Goal: Transaction & Acquisition: Purchase product/service

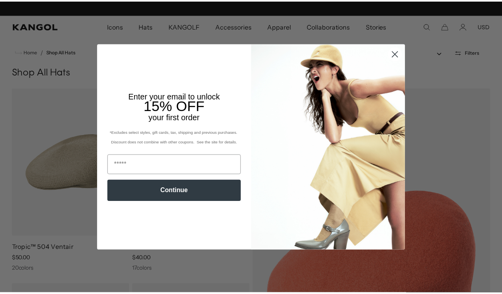
scroll to position [0, 165]
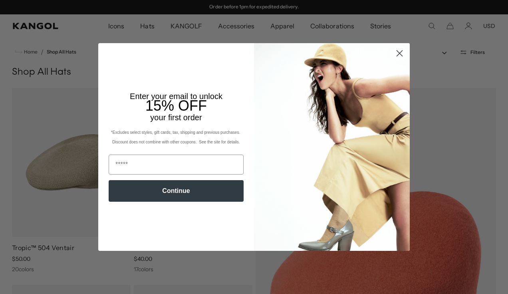
click at [397, 51] on circle "Close dialog" at bounding box center [399, 53] width 13 height 13
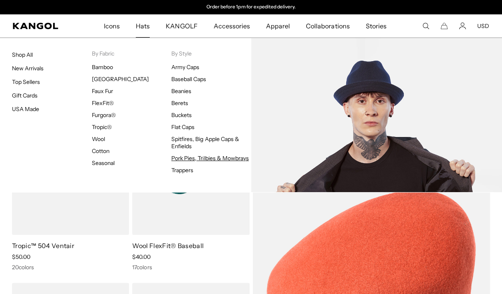
click at [191, 159] on link "Pork Pies, Trilbies & Mowbrays" at bounding box center [210, 158] width 78 height 7
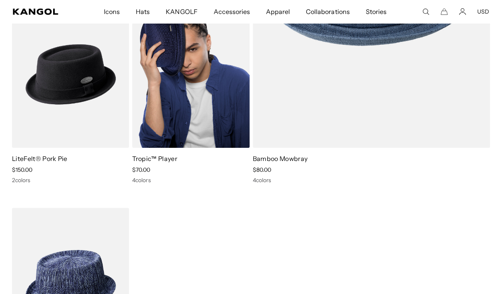
click at [173, 70] on img at bounding box center [190, 74] width 117 height 147
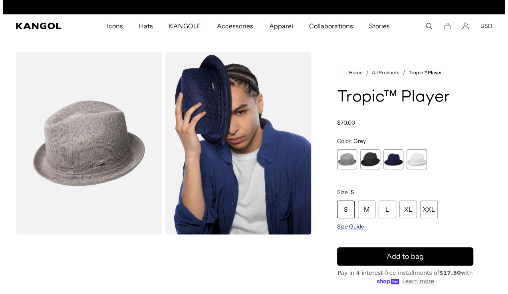
scroll to position [0, 165]
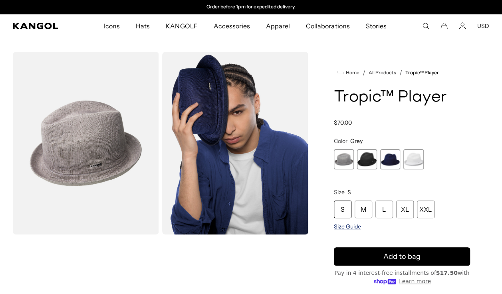
click at [349, 227] on span "Size Guide" at bounding box center [347, 226] width 27 height 7
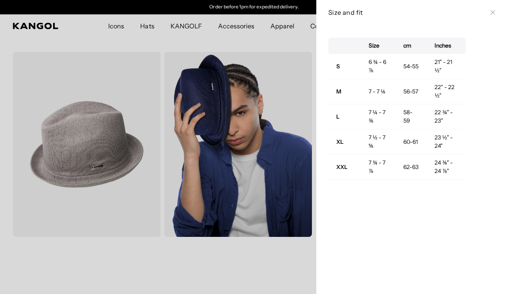
click at [491, 11] on icon at bounding box center [493, 12] width 5 height 5
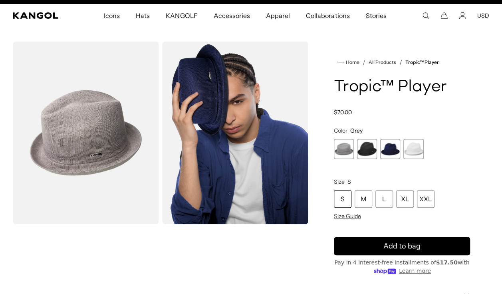
click at [368, 147] on span "2 of 4" at bounding box center [367, 149] width 20 height 20
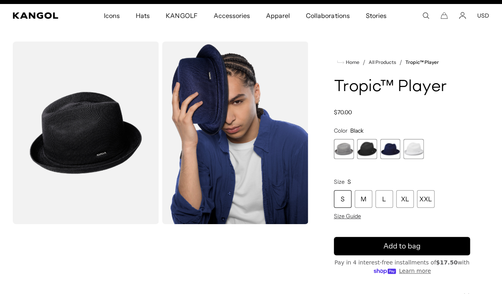
click at [391, 145] on span "3 of 4" at bounding box center [391, 149] width 20 height 20
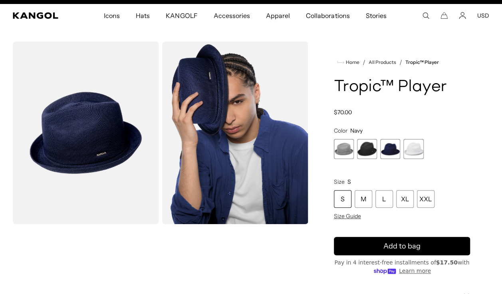
scroll to position [0, 165]
click at [382, 200] on div "L" at bounding box center [385, 199] width 18 height 18
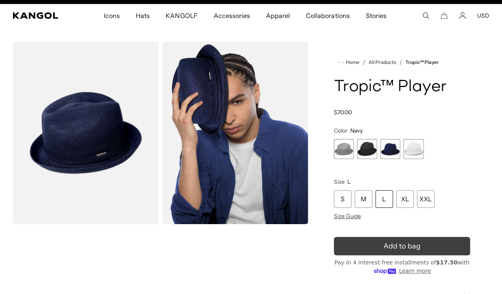
click at [387, 248] on span "Add to bag" at bounding box center [402, 246] width 37 height 11
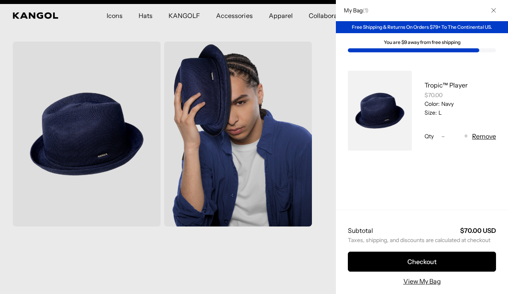
click at [492, 8] on icon "Close" at bounding box center [494, 10] width 5 height 5
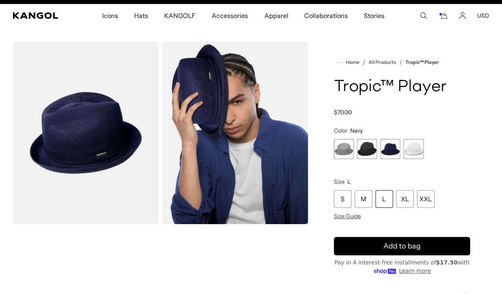
scroll to position [0, 165]
click at [365, 149] on span "2 of 4" at bounding box center [367, 149] width 20 height 20
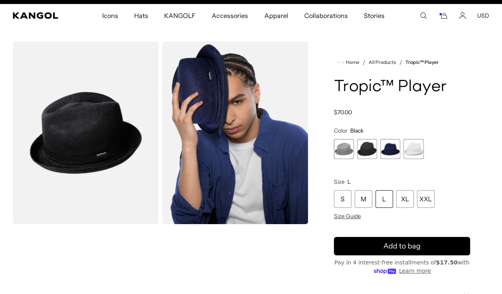
click at [385, 200] on div "L" at bounding box center [385, 199] width 18 height 18
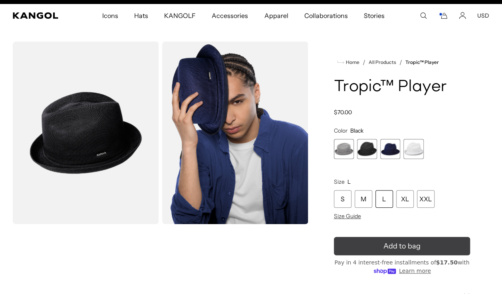
click at [393, 245] on span "Add to bag" at bounding box center [402, 246] width 37 height 11
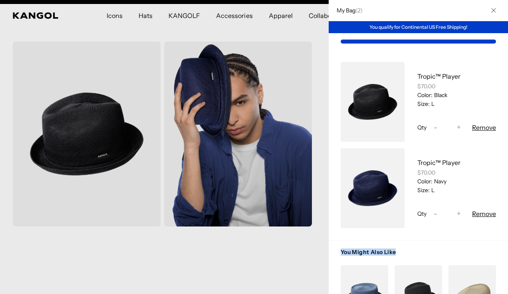
drag, startPoint x: 489, startPoint y: 237, endPoint x: 484, endPoint y: 245, distance: 10.1
click at [484, 245] on div "My Bag ( 2 ) You qualify for Continental US Free Shipping! Tropic™ Player $70.0…" at bounding box center [418, 147] width 179 height 294
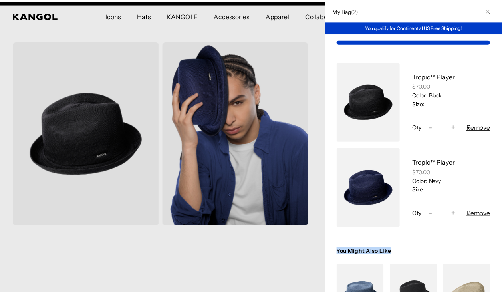
scroll to position [0, 165]
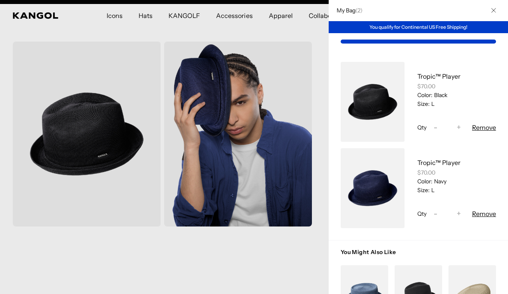
click at [492, 10] on icon "Close" at bounding box center [494, 10] width 5 height 5
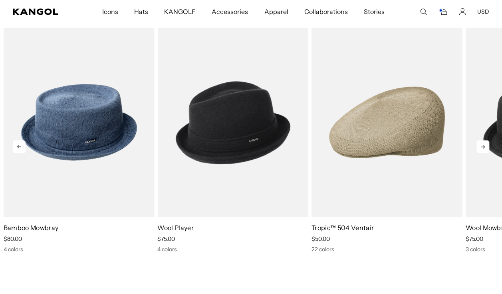
click at [484, 144] on icon at bounding box center [483, 146] width 13 height 13
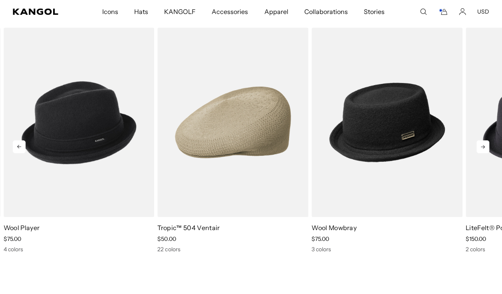
scroll to position [0, 0]
click at [484, 144] on icon at bounding box center [483, 146] width 13 height 13
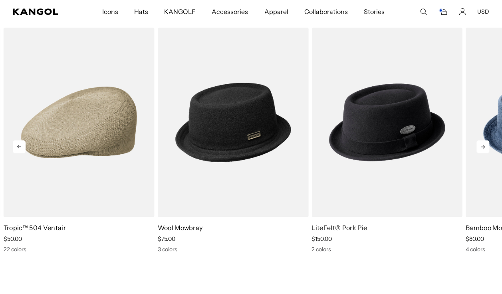
click at [484, 144] on icon at bounding box center [483, 146] width 13 height 13
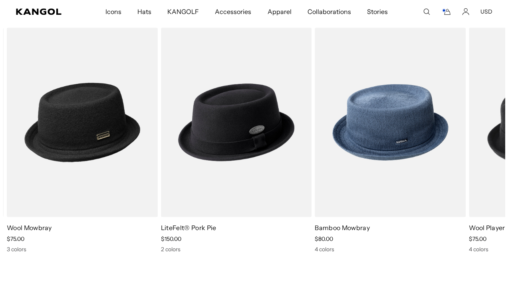
scroll to position [0, 165]
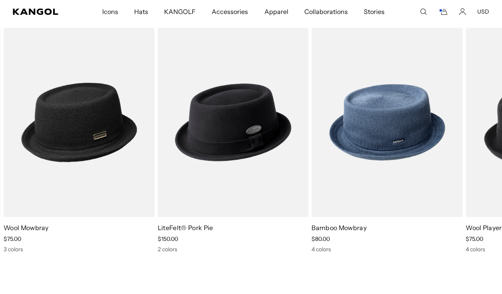
click at [444, 11] on icon "Cart" at bounding box center [445, 12] width 6 height 6
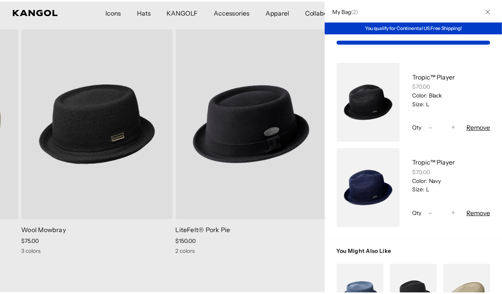
scroll to position [0, 0]
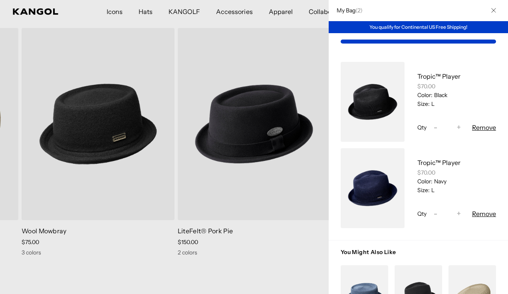
click at [492, 9] on icon "Close" at bounding box center [494, 10] width 5 height 5
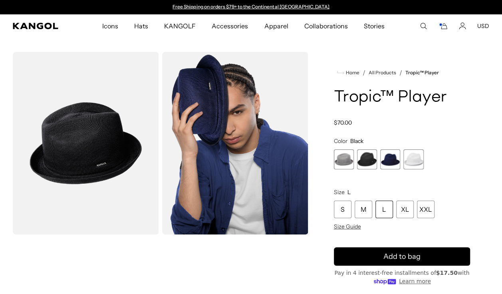
click at [444, 27] on icon "Cart" at bounding box center [443, 25] width 10 height 7
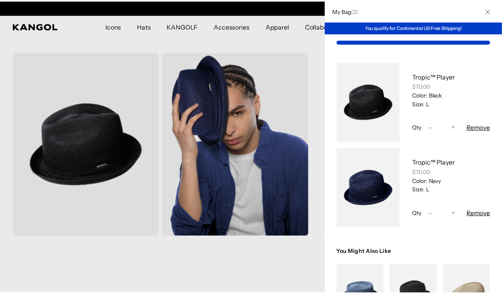
scroll to position [0, 165]
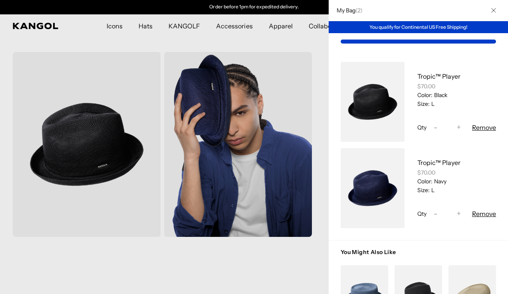
click at [490, 6] on button "Close" at bounding box center [494, 10] width 21 height 21
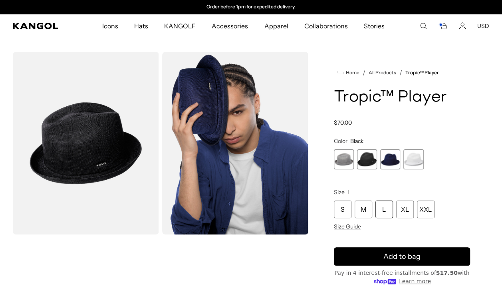
click at [444, 26] on icon "Cart" at bounding box center [445, 27] width 6 height 6
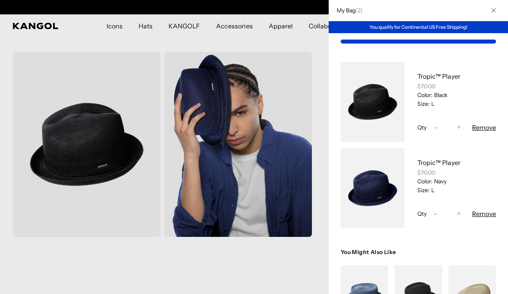
drag, startPoint x: 503, startPoint y: 227, endPoint x: 498, endPoint y: 289, distance: 62.5
click at [484, 181] on div "Color: Navy" at bounding box center [457, 181] width 79 height 7
click at [161, 6] on div at bounding box center [254, 147] width 508 height 294
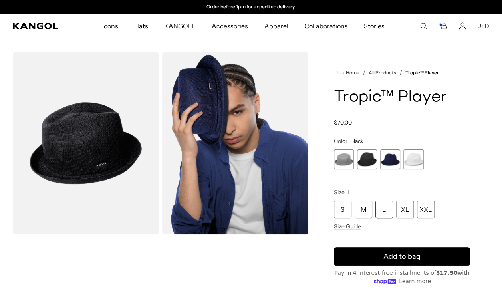
click at [464, 22] on icon "Account" at bounding box center [462, 25] width 7 height 7
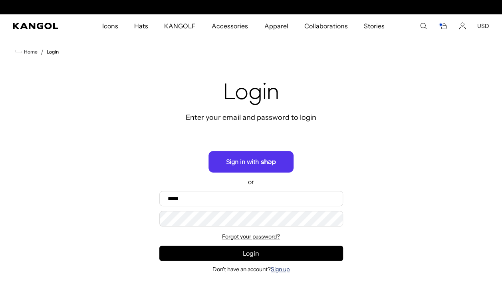
click at [281, 269] on link "Sign up" at bounding box center [280, 269] width 19 height 7
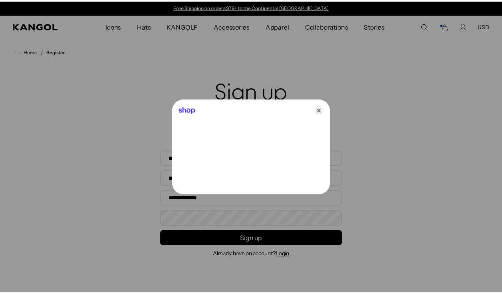
scroll to position [0, 165]
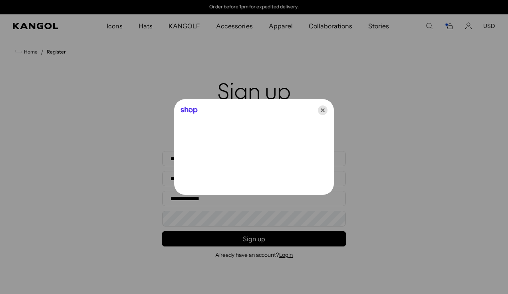
click at [321, 109] on icon "Close" at bounding box center [323, 111] width 10 height 10
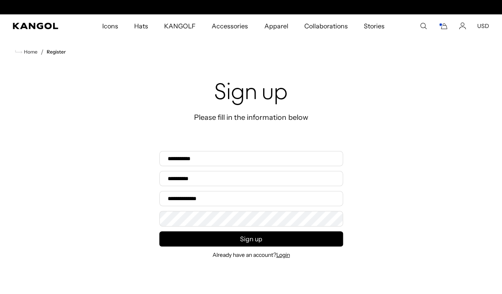
scroll to position [0, 0]
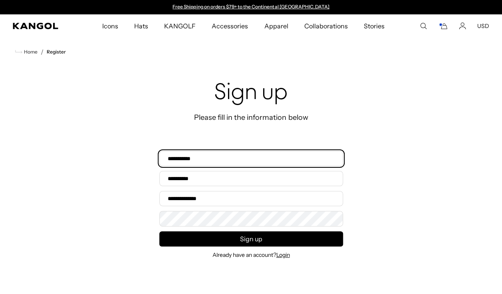
click at [216, 156] on input "First name*" at bounding box center [251, 158] width 184 height 15
type input "******"
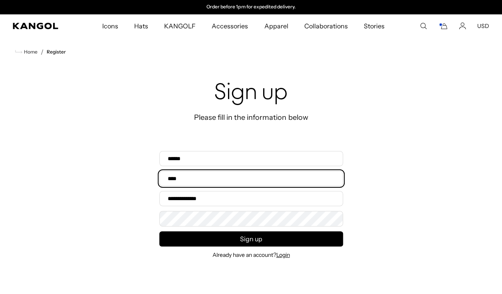
type input "****"
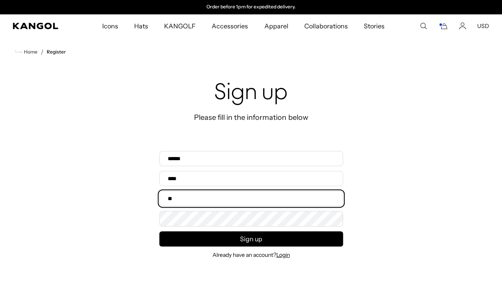
type input "**********"
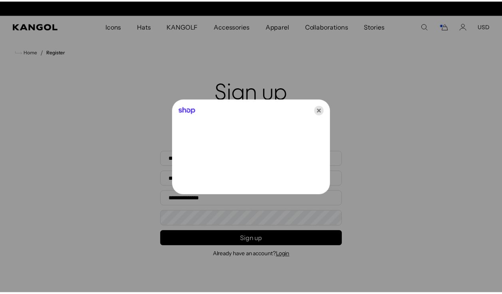
scroll to position [0, 0]
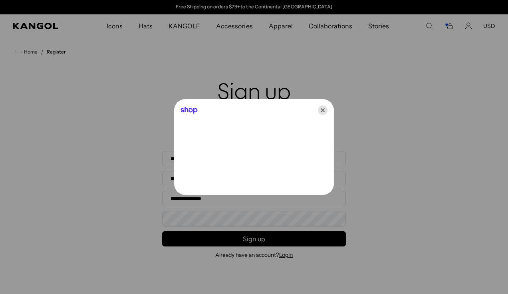
click at [321, 110] on icon "Close" at bounding box center [323, 111] width 10 height 10
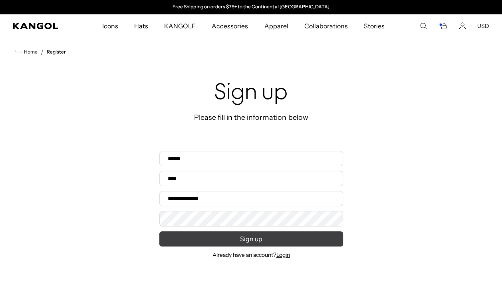
click at [255, 241] on button "Sign up" at bounding box center [251, 238] width 184 height 15
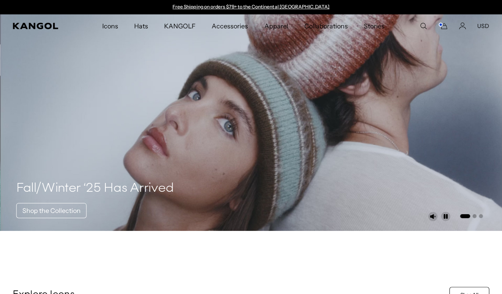
click at [444, 28] on icon "Cart" at bounding box center [443, 25] width 10 height 7
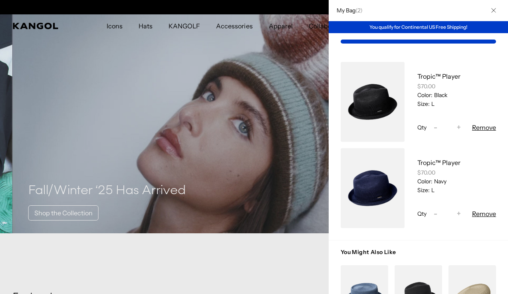
click at [492, 11] on icon "Close" at bounding box center [494, 10] width 4 height 4
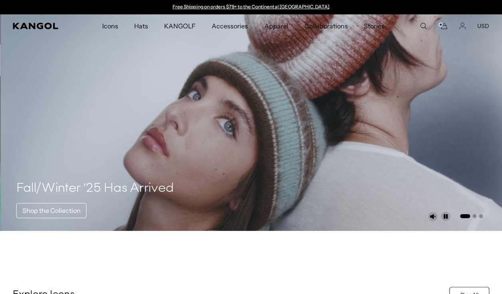
click at [463, 27] on icon "Account" at bounding box center [463, 28] width 6 height 2
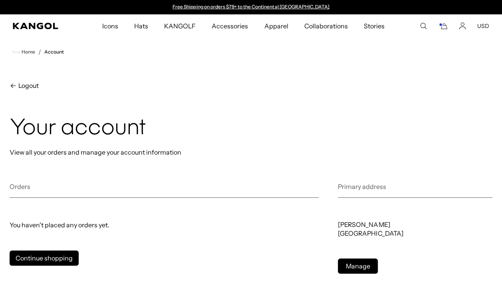
click at [444, 25] on icon "Cart" at bounding box center [443, 25] width 10 height 7
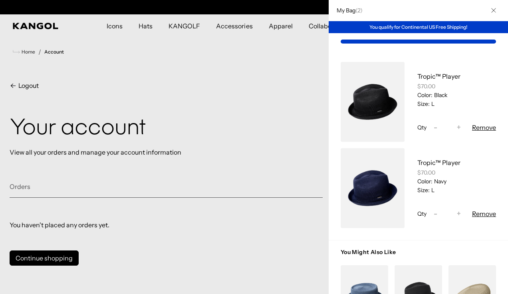
scroll to position [0, 165]
click at [484, 126] on button "Remove" at bounding box center [484, 128] width 24 height 10
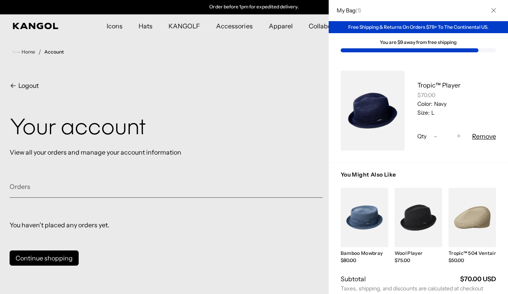
click at [482, 134] on button "Remove" at bounding box center [484, 137] width 24 height 10
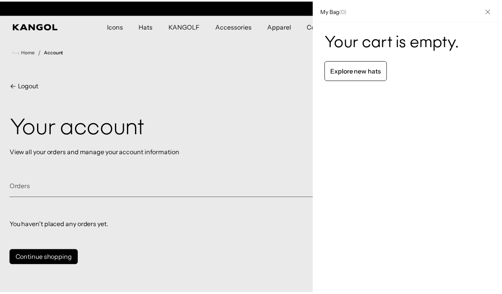
scroll to position [0, 0]
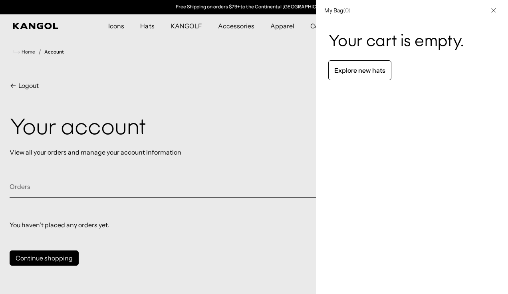
click at [492, 10] on icon "Close" at bounding box center [494, 10] width 5 height 5
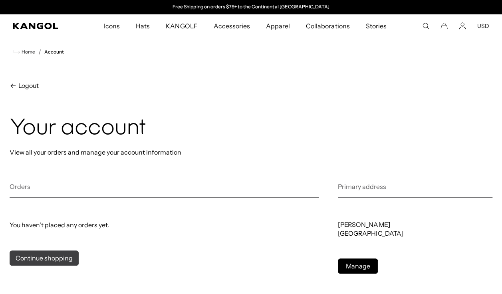
click at [38, 259] on link "Continue shopping" at bounding box center [44, 258] width 69 height 15
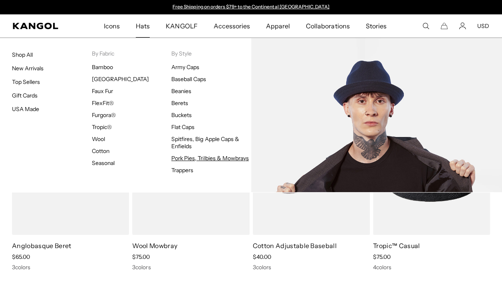
click at [196, 157] on link "Pork Pies, Trilbies & Mowbrays" at bounding box center [210, 158] width 78 height 7
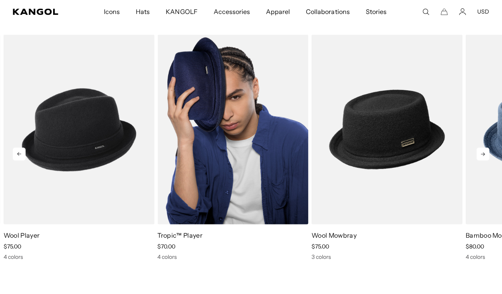
scroll to position [0, 165]
click at [229, 133] on img "2 of 5" at bounding box center [232, 128] width 151 height 189
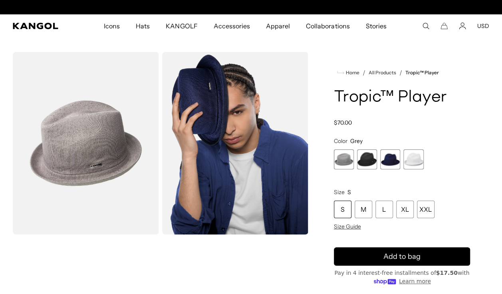
scroll to position [0, 165]
click at [366, 158] on span "2 of 4" at bounding box center [367, 159] width 20 height 20
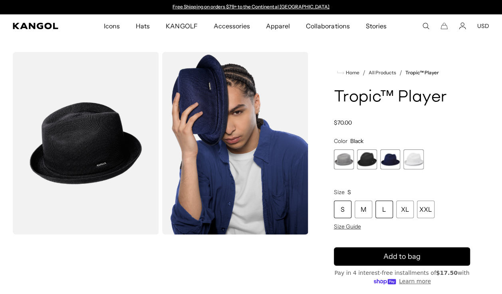
click at [385, 212] on div "L" at bounding box center [385, 210] width 18 height 18
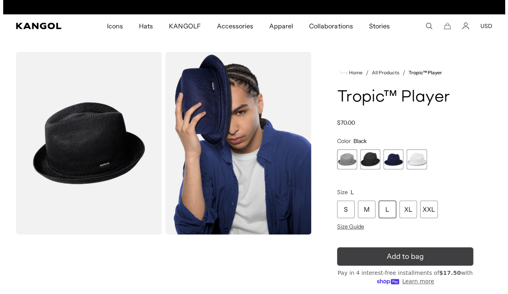
scroll to position [0, 165]
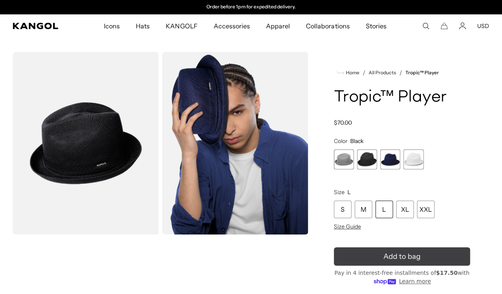
click at [383, 257] on button "Add to bag" at bounding box center [402, 256] width 136 height 18
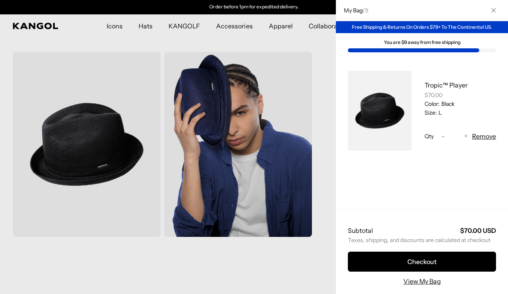
click at [488, 7] on button "Close" at bounding box center [494, 10] width 21 height 21
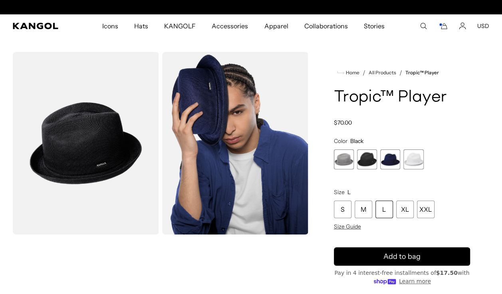
scroll to position [0, 0]
click at [392, 157] on span "3 of 4" at bounding box center [391, 159] width 20 height 20
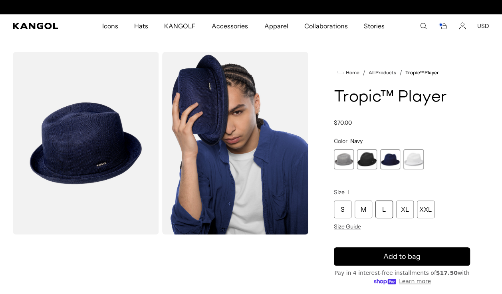
scroll to position [0, 165]
click at [387, 212] on div "L" at bounding box center [385, 210] width 18 height 18
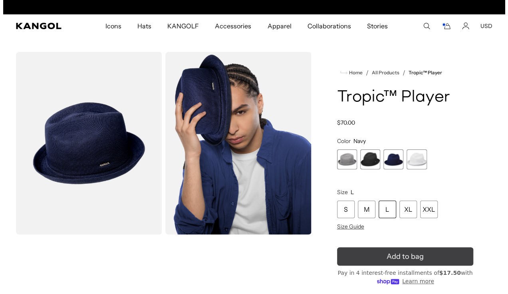
scroll to position [0, 165]
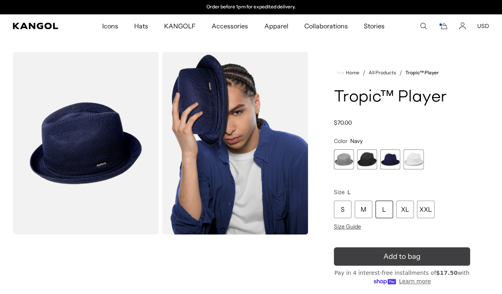
click at [391, 257] on span "Add to bag" at bounding box center [402, 256] width 37 height 11
